Goal: Find specific page/section

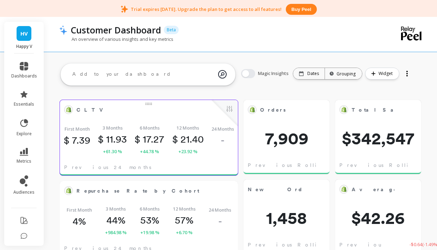
scroll to position [14, 0]
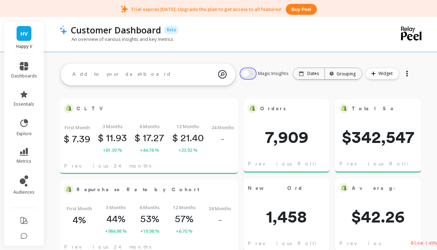
click at [253, 72] on button "button" at bounding box center [248, 73] width 14 height 9
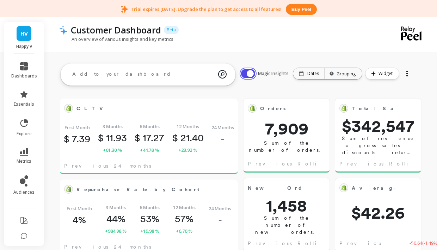
click at [248, 74] on button "button" at bounding box center [248, 73] width 14 height 9
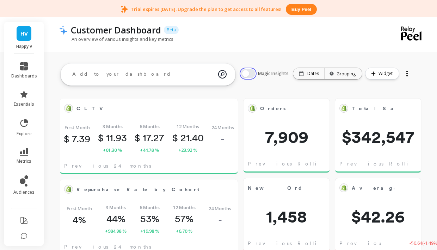
click at [248, 74] on button "button" at bounding box center [248, 73] width 14 height 9
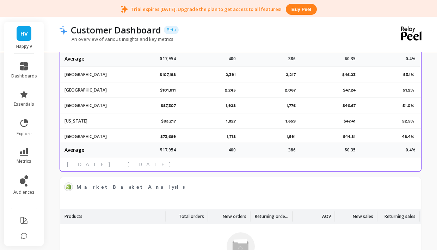
scroll to position [1254, 0]
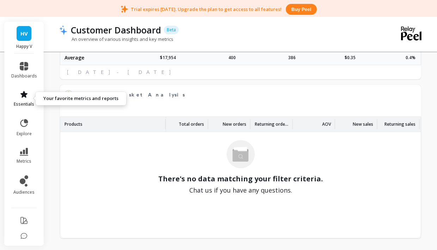
click at [25, 97] on icon at bounding box center [23, 94] width 7 height 7
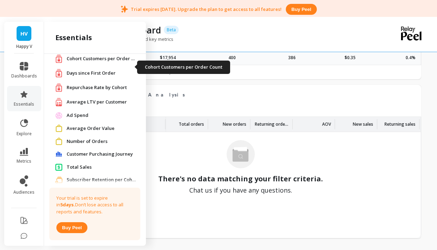
scroll to position [14, 0]
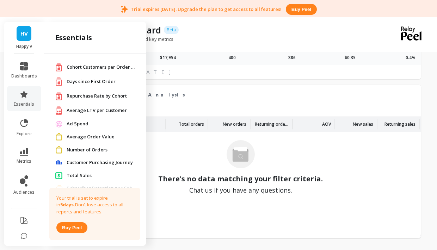
click at [80, 127] on span "Ad Spend" at bounding box center [78, 123] width 22 height 7
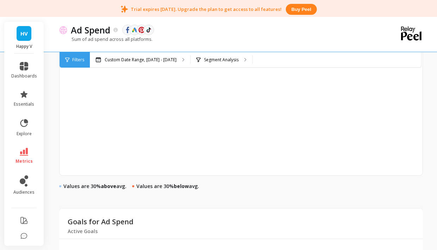
scroll to position [575, 0]
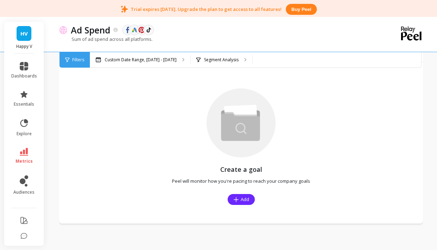
click at [138, 179] on div "Create a goal Peel will monitor how you're pacing to reach your company goals A…" at bounding box center [241, 142] width 364 height 161
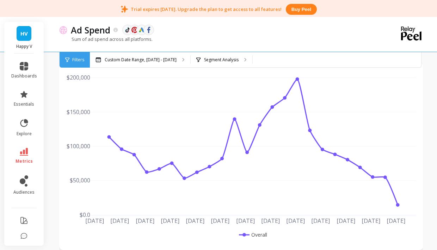
scroll to position [0, 0]
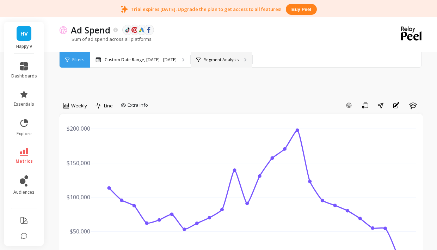
click at [225, 61] on p "Segment Analysis" at bounding box center [221, 60] width 35 height 6
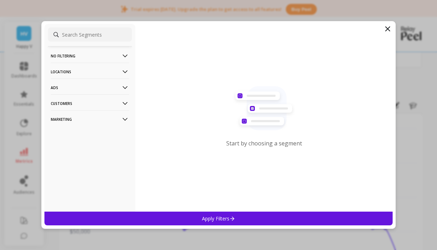
click at [354, 24] on div "Start by choosing a segment" at bounding box center [263, 118] width 257 height 188
click at [354, 28] on icon at bounding box center [387, 29] width 8 height 8
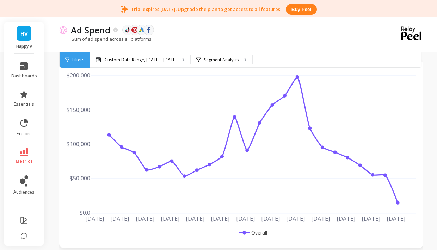
scroll to position [54, 0]
